Goal: Task Accomplishment & Management: Use online tool/utility

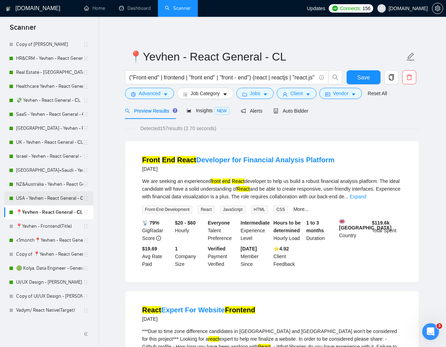
scroll to position [68, 0]
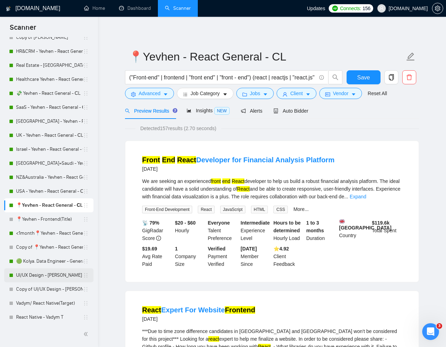
click at [35, 277] on link "UI/UX Design - [PERSON_NAME]" at bounding box center [49, 276] width 67 height 14
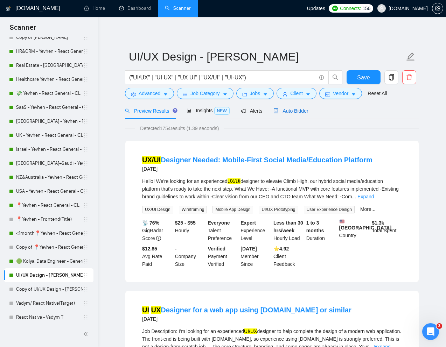
click at [296, 112] on span "Auto Bidder" at bounding box center [290, 111] width 35 height 6
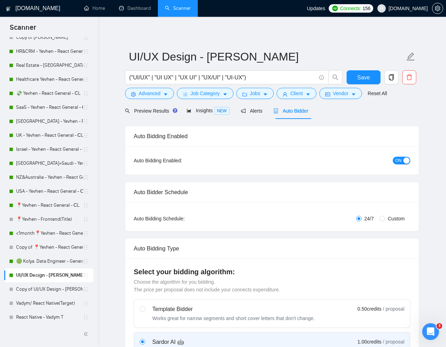
click at [395, 162] on span "ON" at bounding box center [398, 161] width 6 height 8
click at [406, 161] on span "OFF" at bounding box center [403, 161] width 8 height 8
click at [352, 72] on button "Save" at bounding box center [364, 77] width 34 height 14
click at [152, 108] on span "Preview Results" at bounding box center [150, 111] width 50 height 6
